Goal: Information Seeking & Learning: Learn about a topic

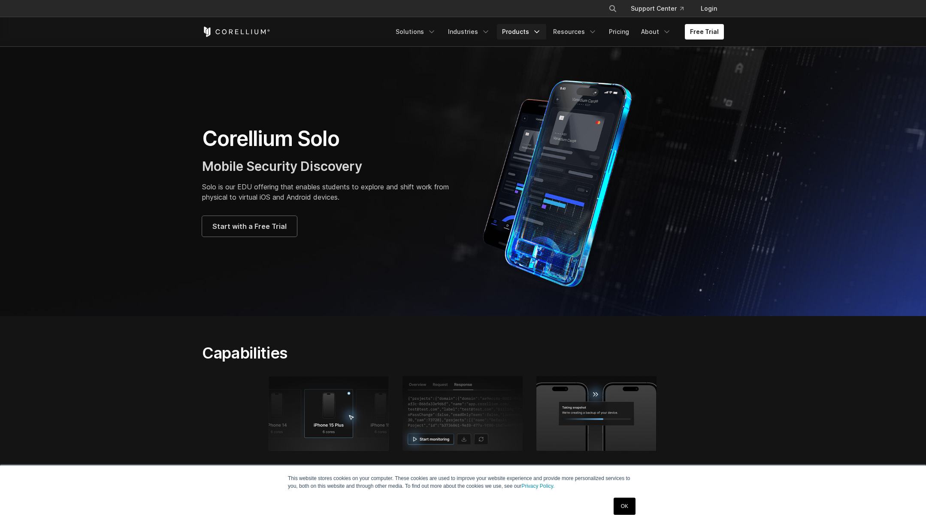
click at [526, 35] on link "Products" at bounding box center [521, 31] width 49 height 15
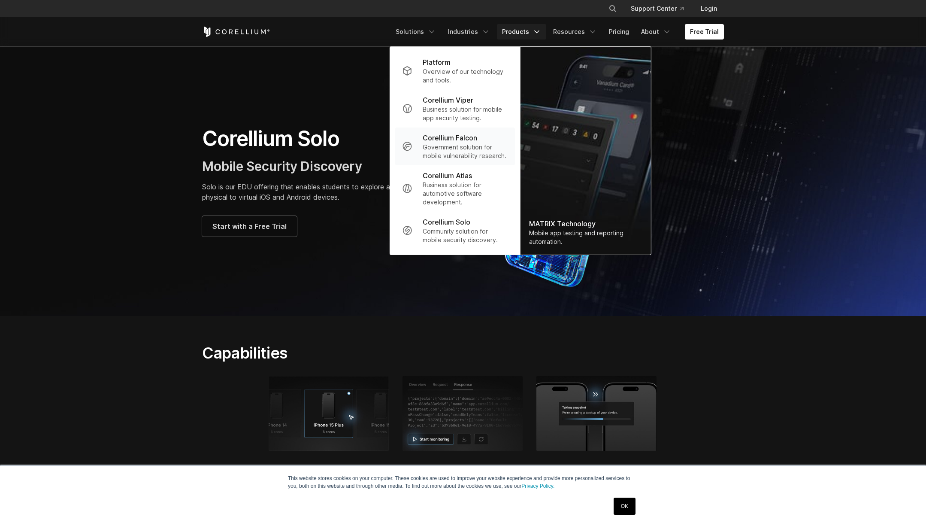
click at [457, 150] on p "Government solution for mobile vulnerability research." at bounding box center [465, 151] width 85 height 17
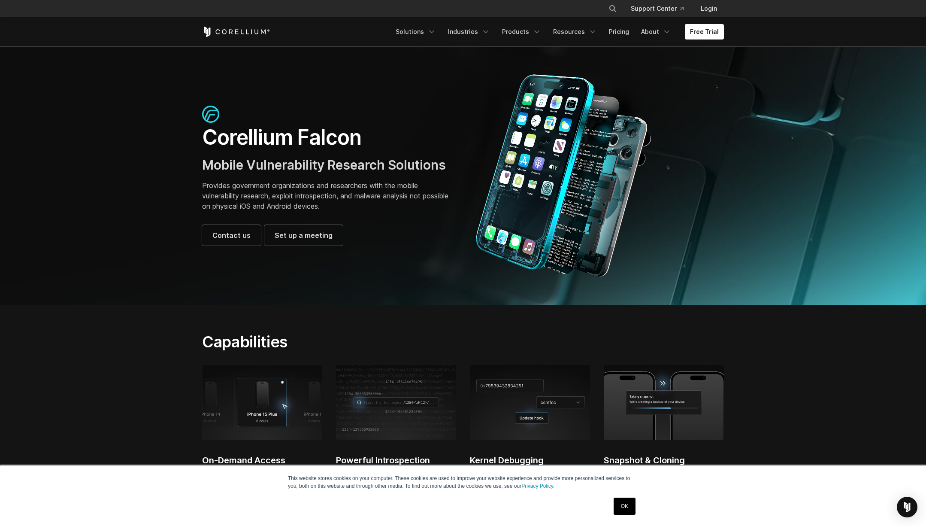
click at [621, 505] on link "OK" at bounding box center [625, 505] width 22 height 17
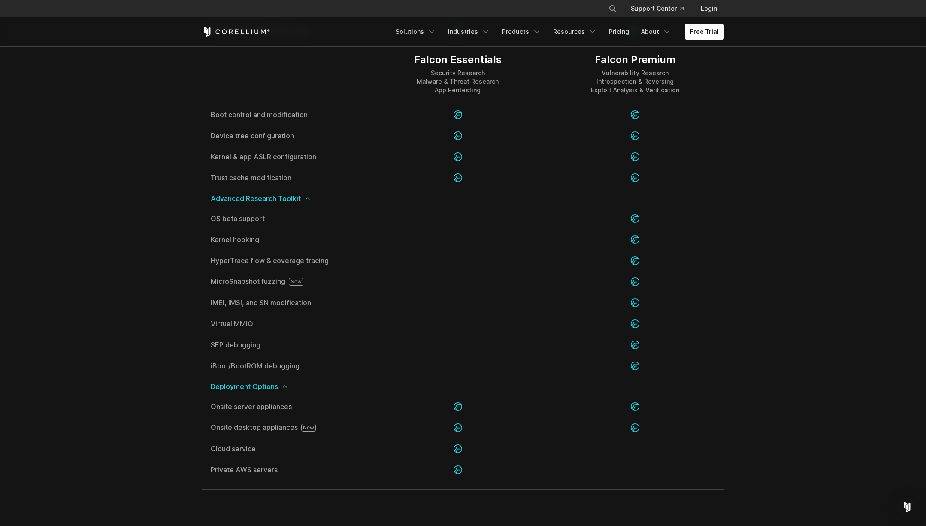
scroll to position [1588, 0]
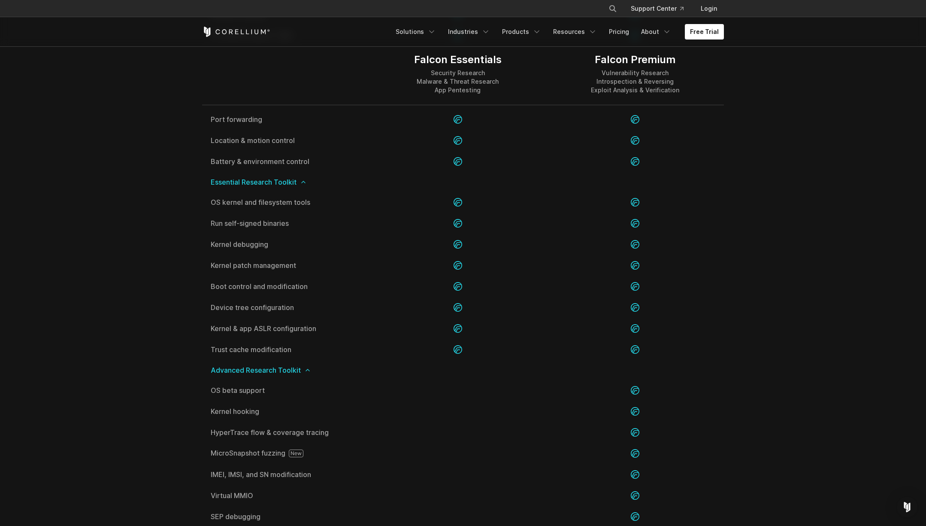
scroll to position [1502, 0]
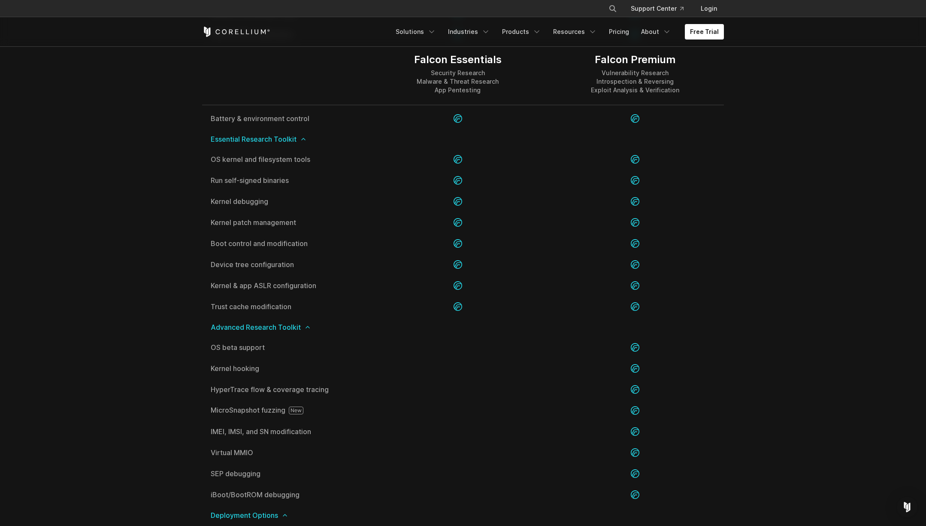
click at [124, 362] on section "Editions Falcon Essentials Security Research Malware & Threat Research App Pent…" at bounding box center [463, 1] width 926 height 1273
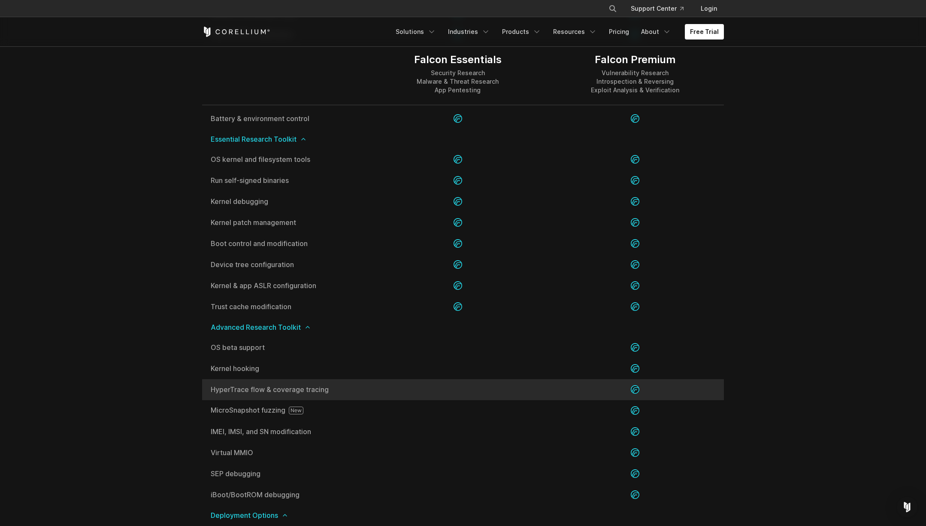
scroll to position [1545, 0]
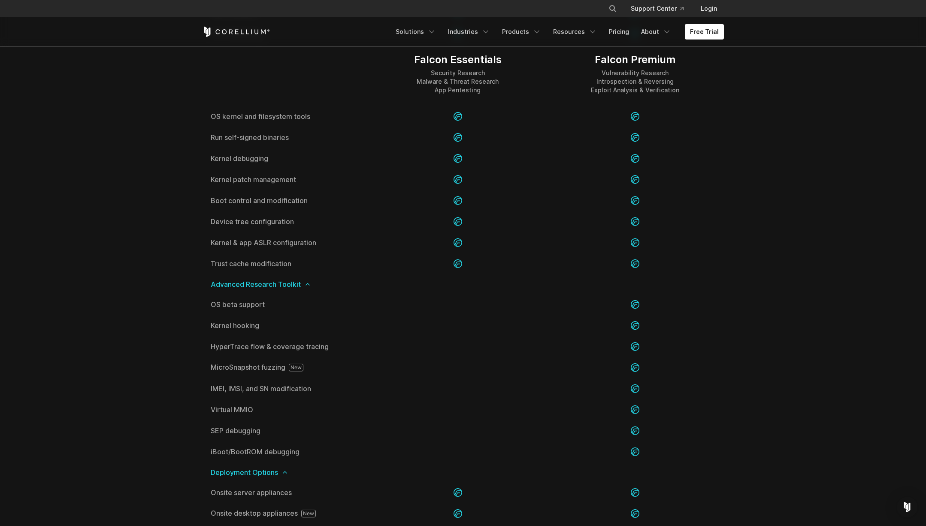
click at [841, 9] on div "× Search our site... Support Center Login" at bounding box center [463, 8] width 926 height 17
